Goal: Information Seeking & Learning: Check status

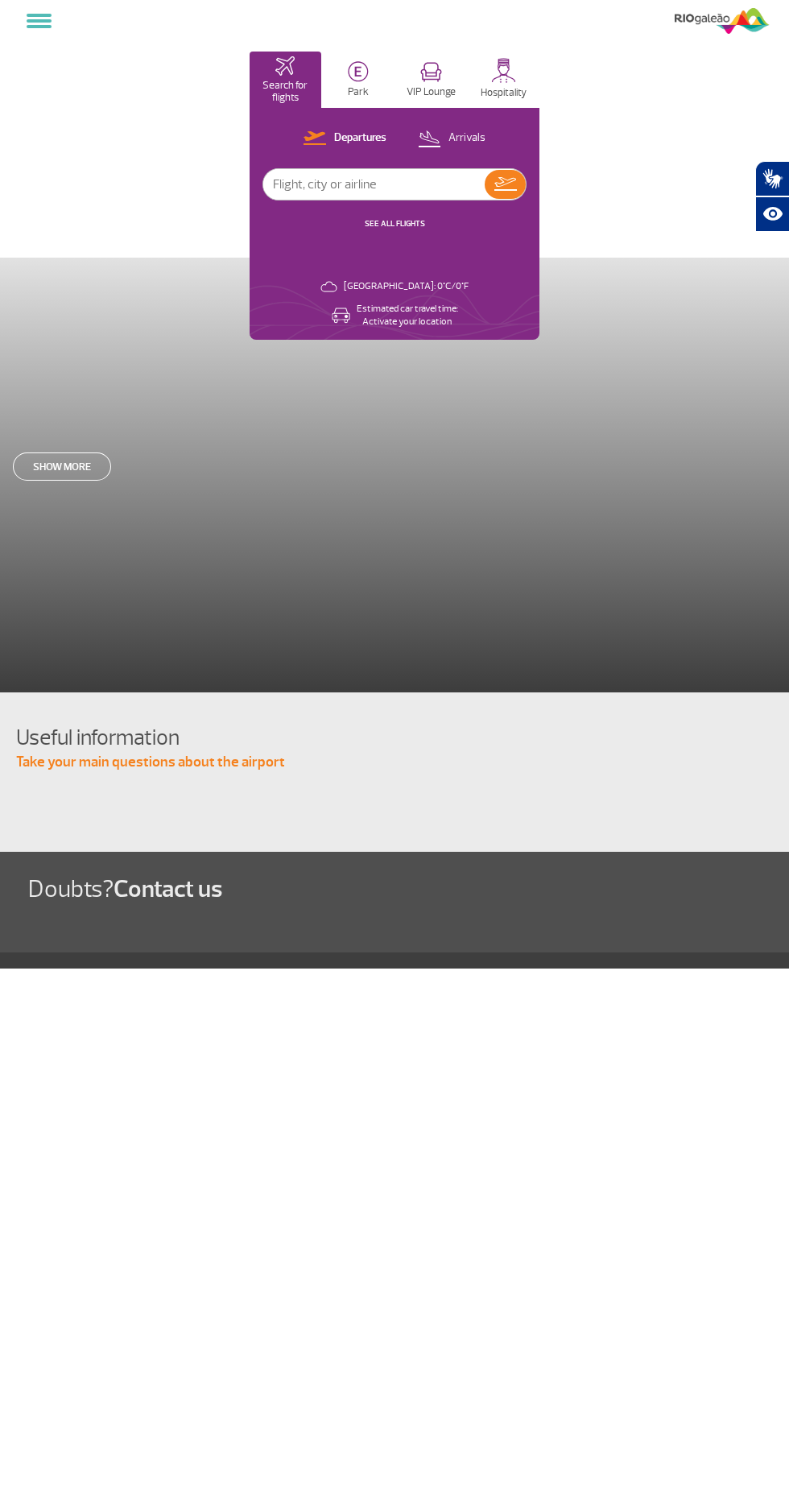
select select
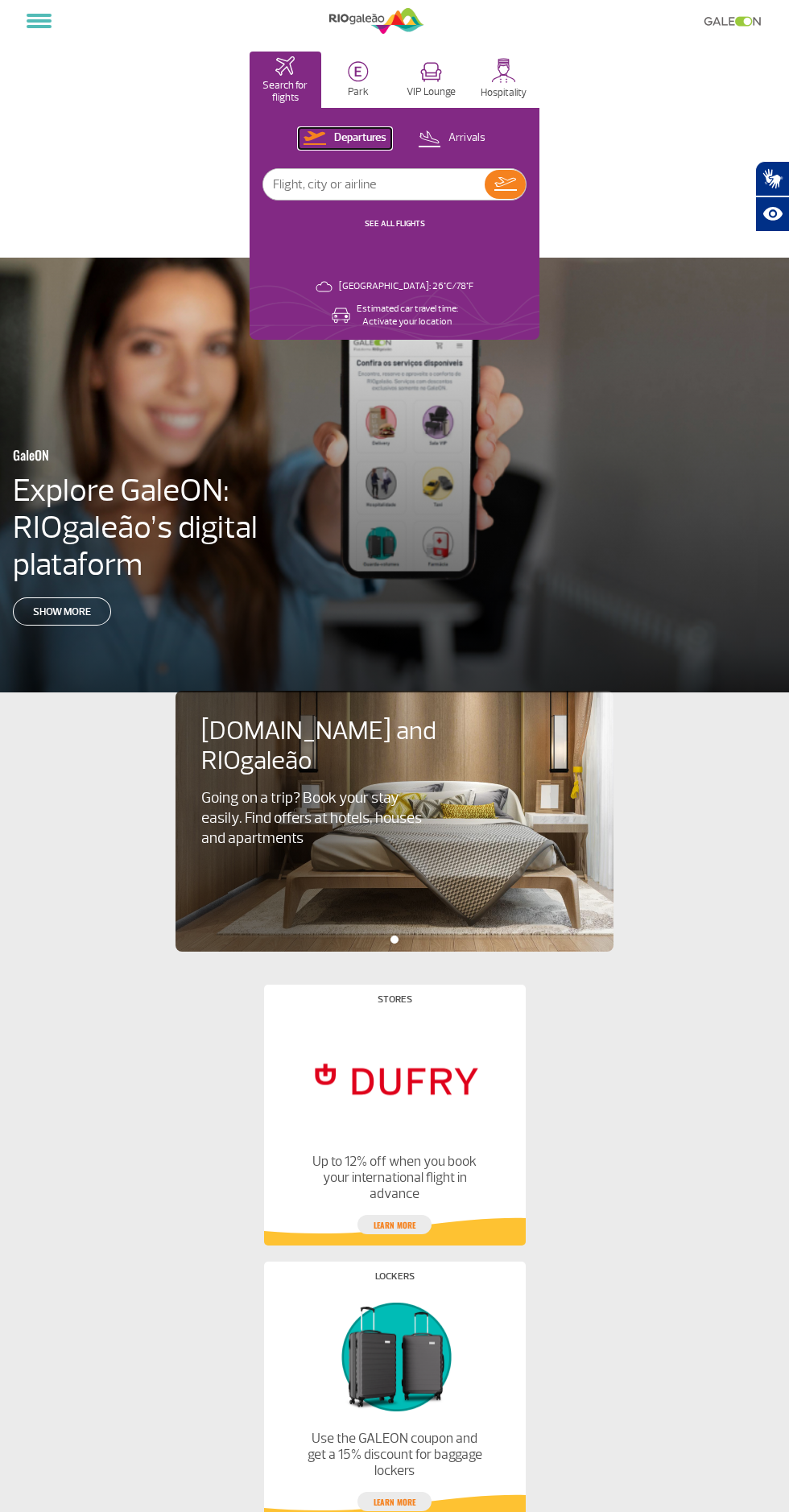
click at [348, 132] on p "Departures" at bounding box center [360, 139] width 53 height 16
click at [378, 179] on input "text" at bounding box center [374, 184] width 222 height 30
select select
click at [360, 184] on input "text" at bounding box center [374, 184] width 222 height 30
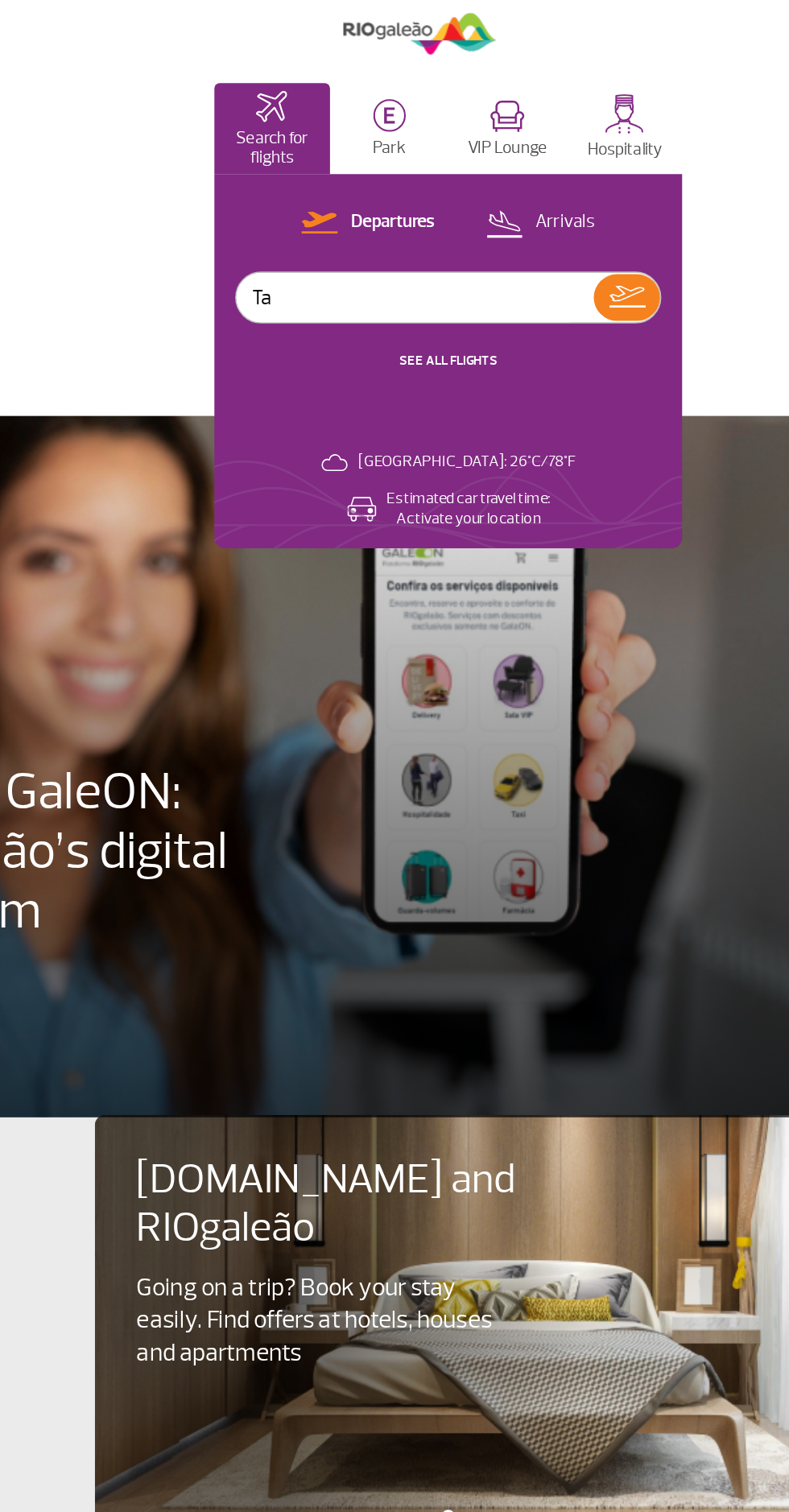
type input "Tap"
click at [517, 182] on button at bounding box center [505, 184] width 41 height 29
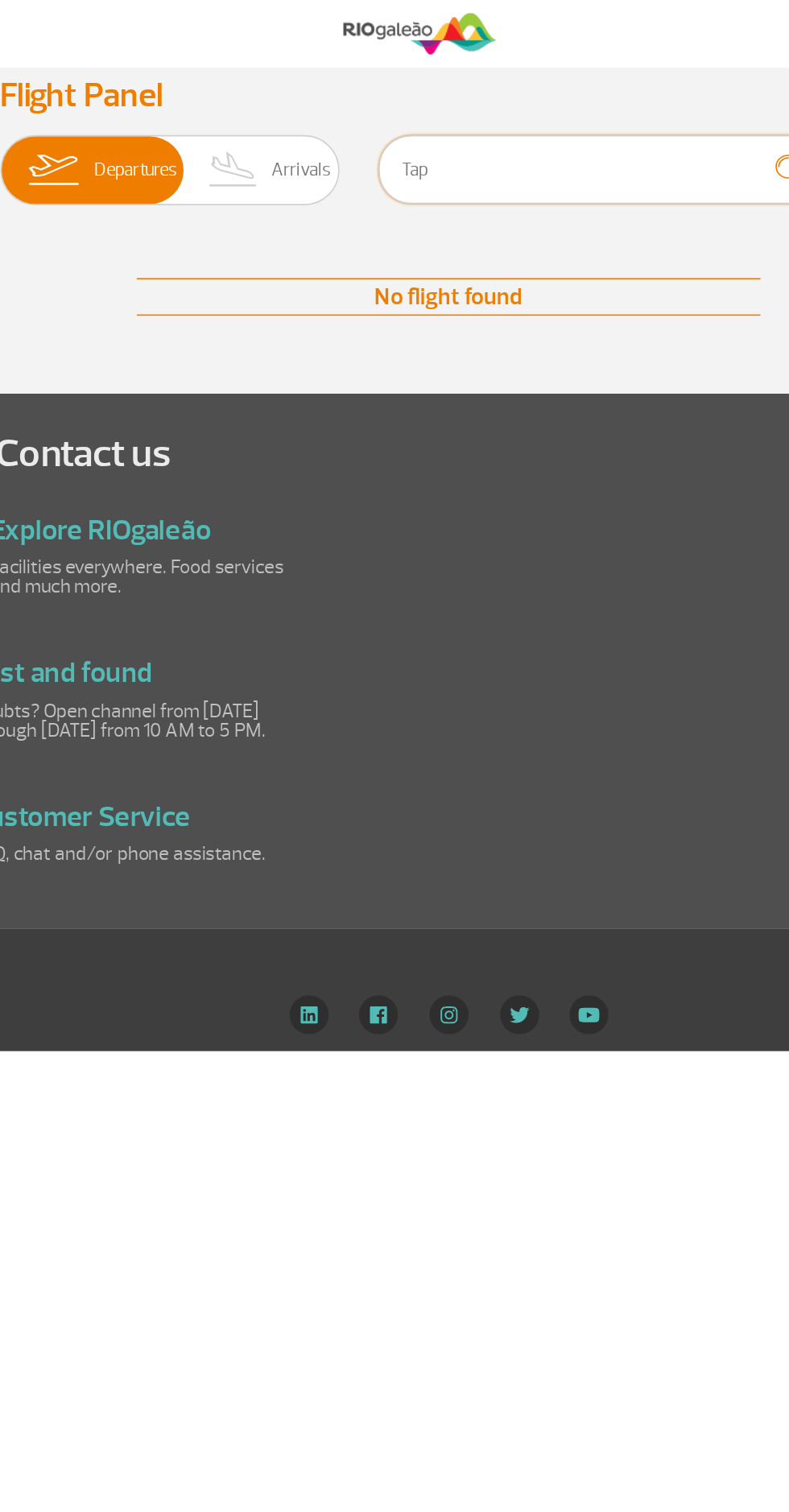
click at [415, 105] on input "Tap" at bounding box center [490, 105] width 277 height 43
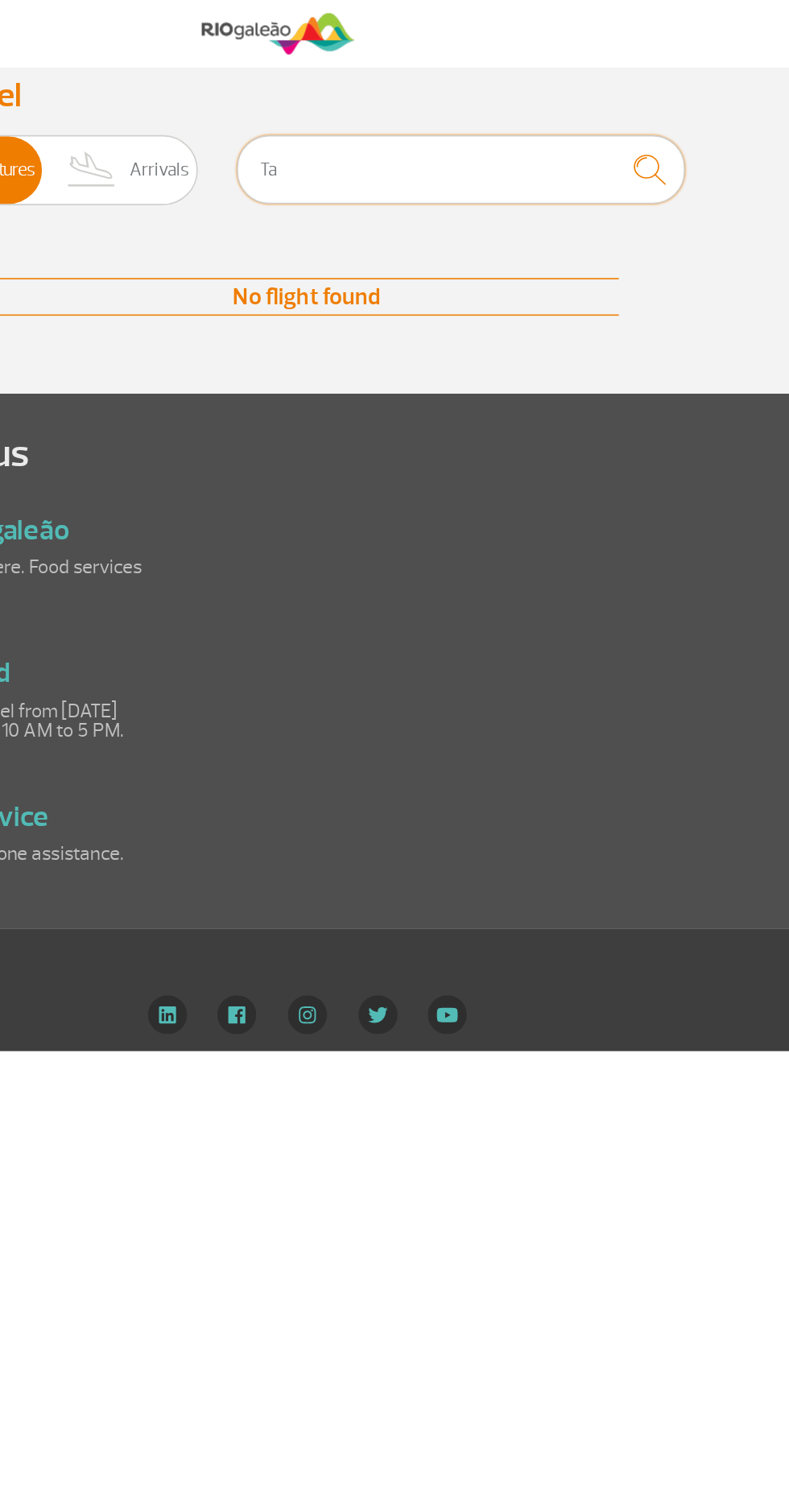
type input "T"
type input "[GEOGRAPHIC_DATA]"
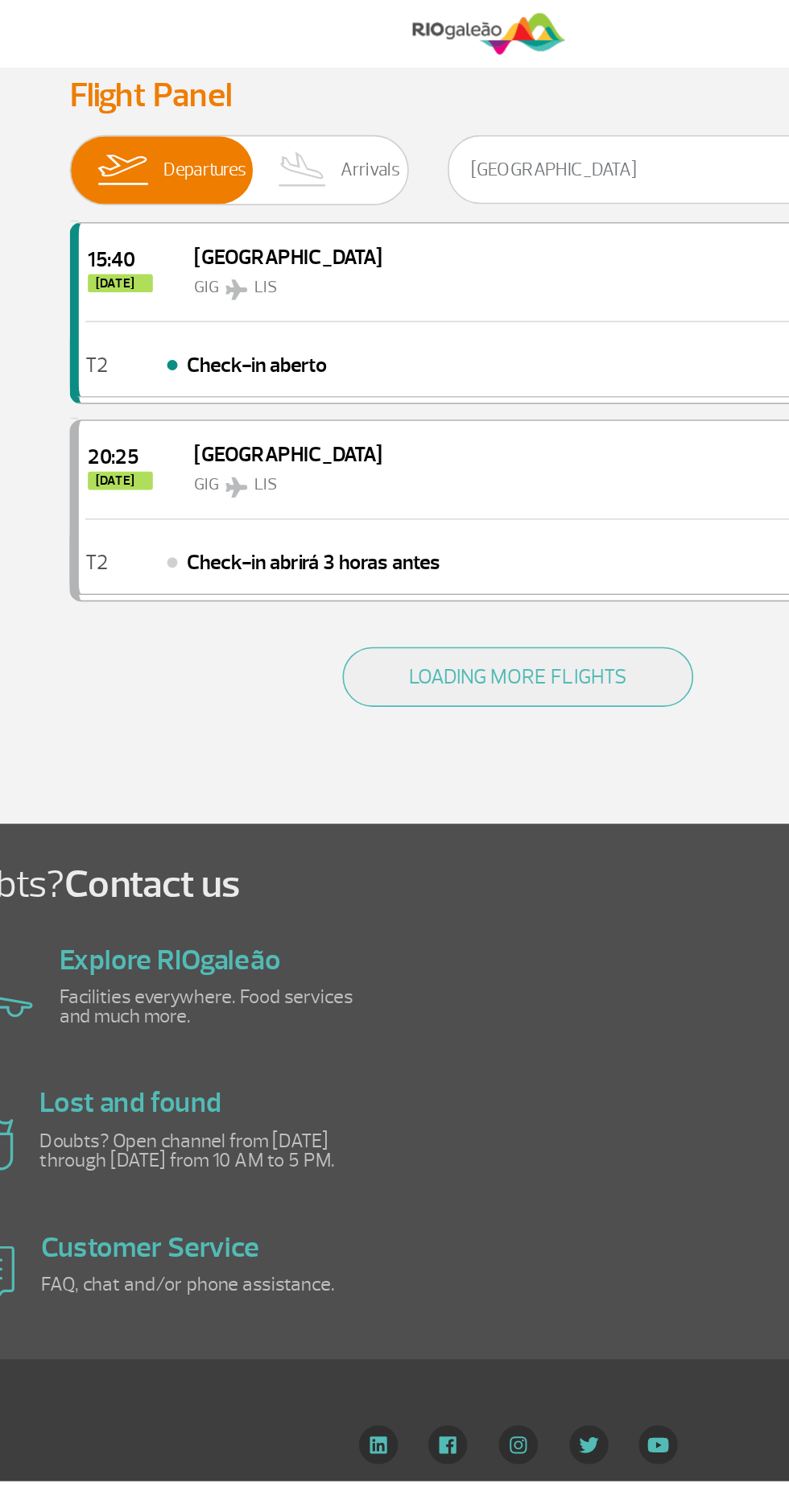
click at [294, 107] on span "Arrivals" at bounding box center [304, 105] width 37 height 42
click at [117, 98] on input "Departures Arrivals" at bounding box center [117, 98] width 0 height 0
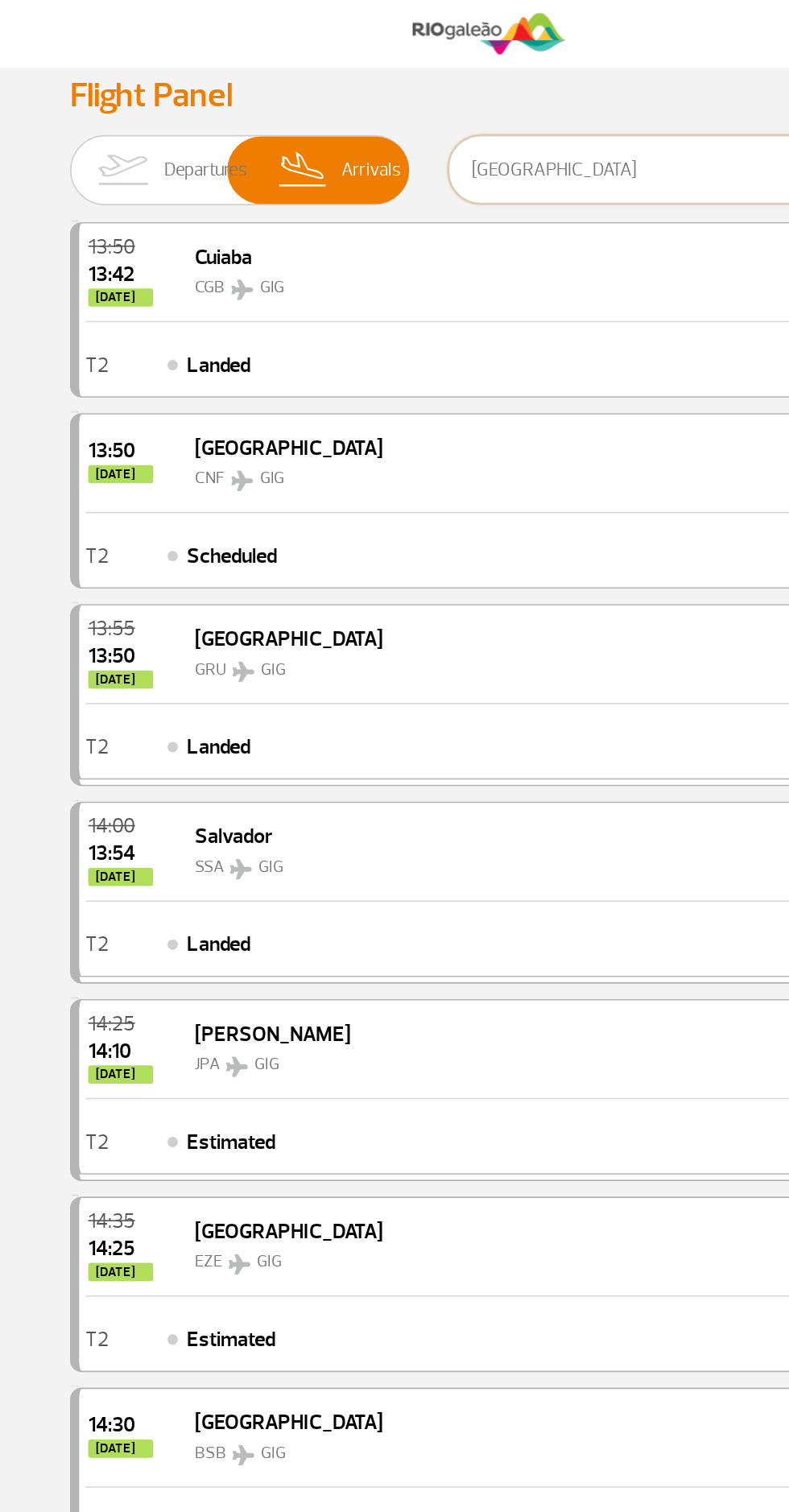
click at [452, 105] on input "[GEOGRAPHIC_DATA]" at bounding box center [490, 105] width 277 height 43
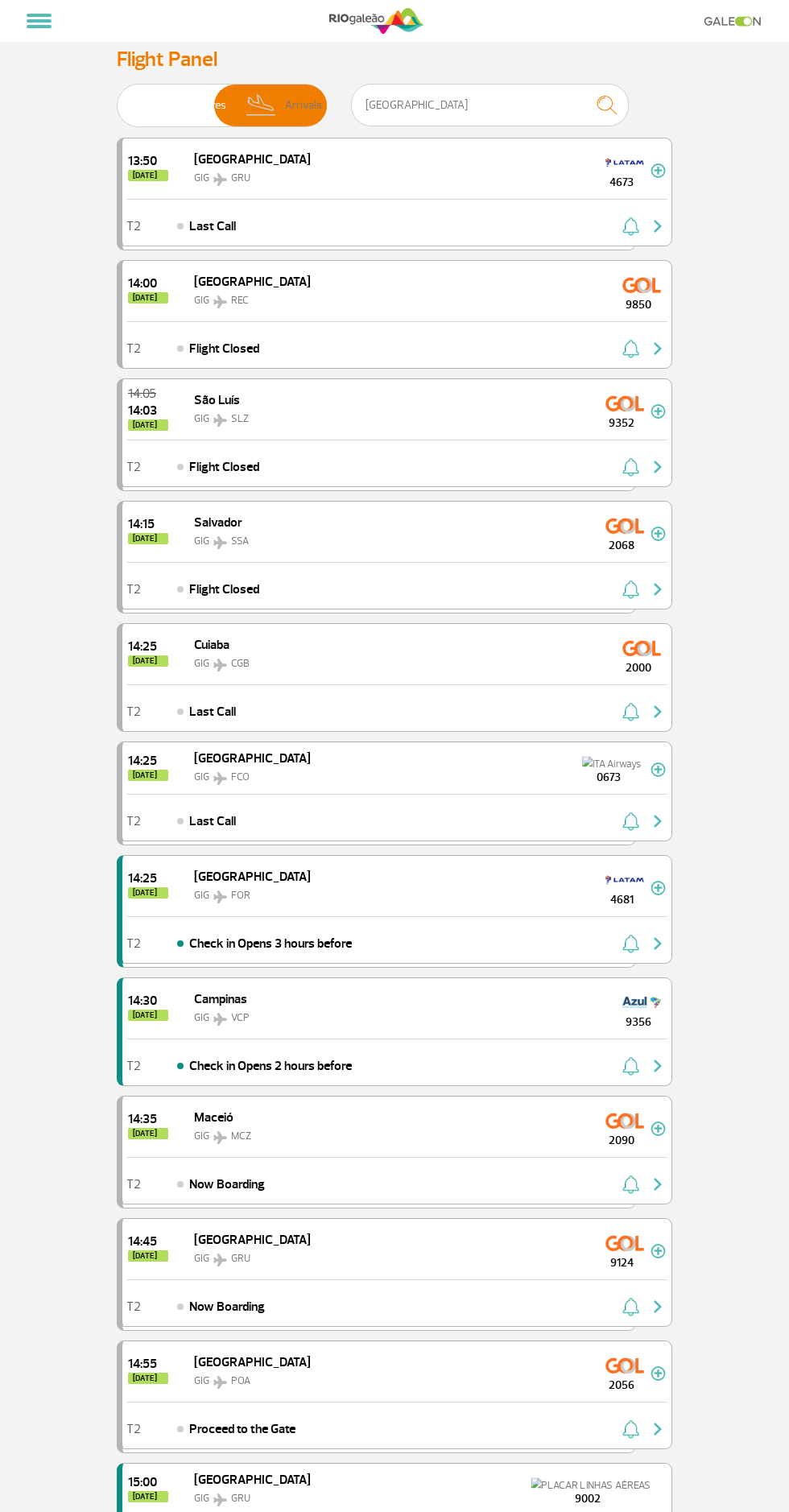
select select
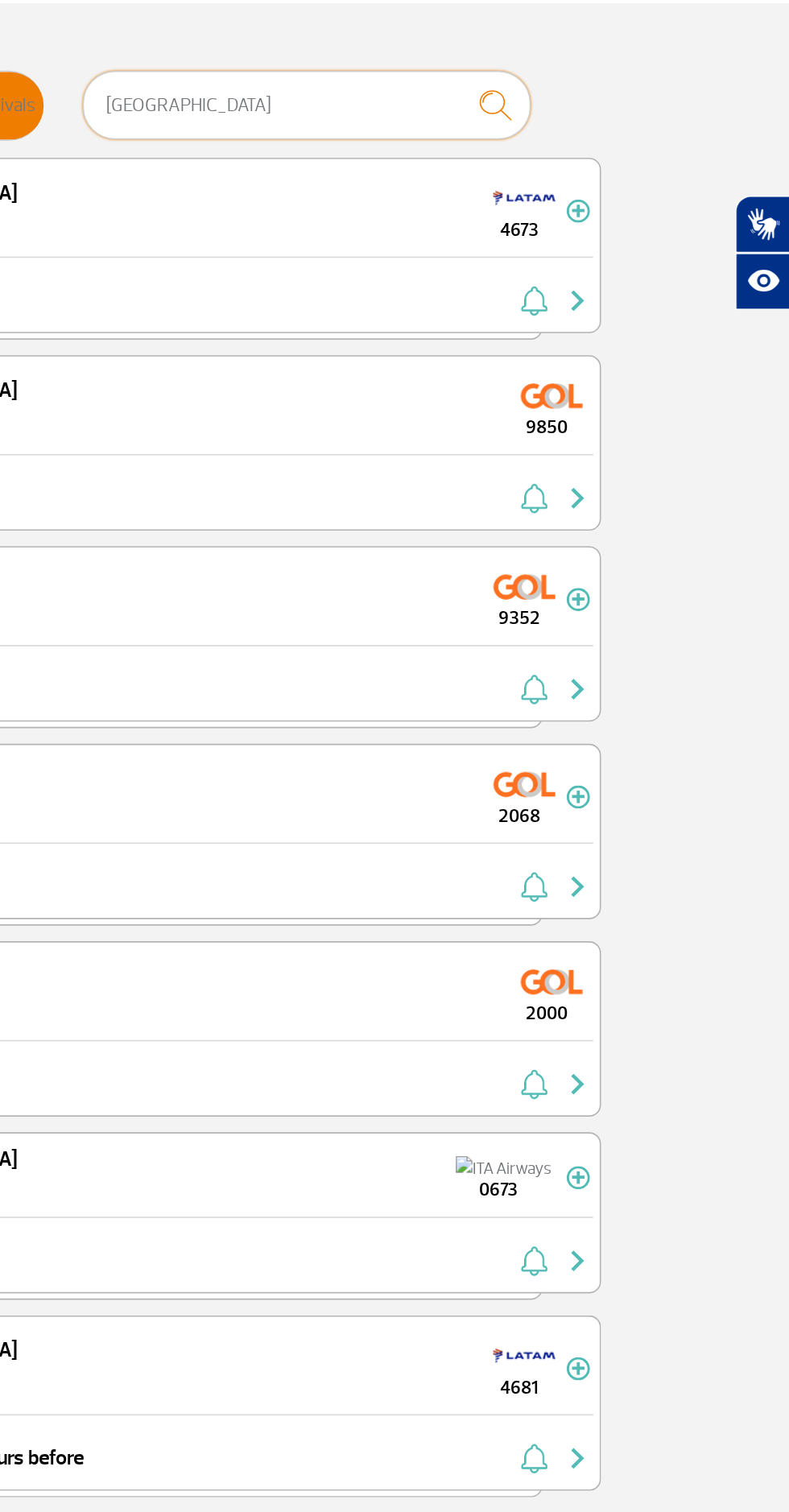
click at [517, 109] on input "[GEOGRAPHIC_DATA]" at bounding box center [490, 105] width 277 height 43
type input "L"
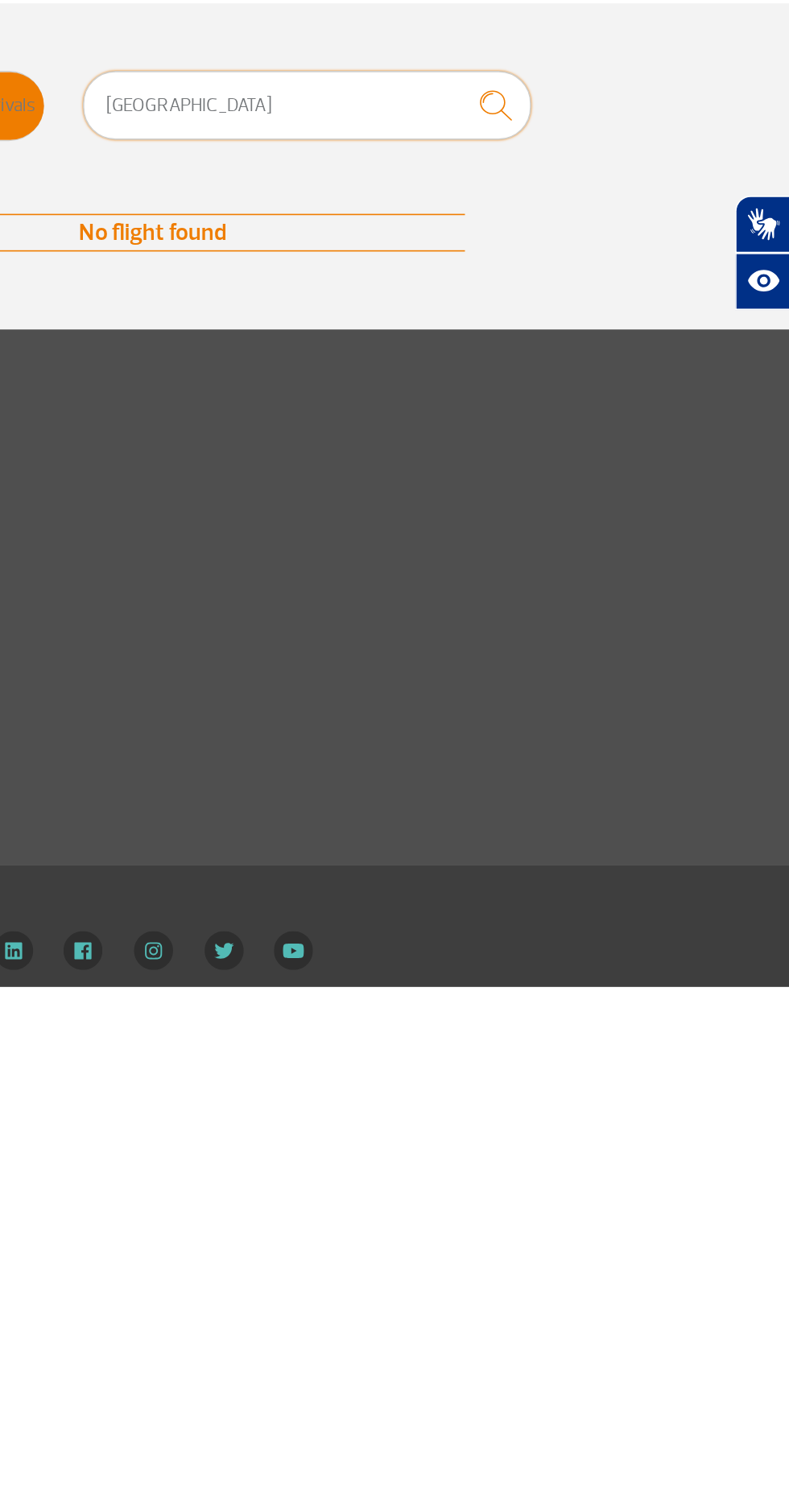
type input "[GEOGRAPHIC_DATA]"
click at [614, 102] on img "submit" at bounding box center [606, 105] width 34 height 33
